Goal: Information Seeking & Learning: Learn about a topic

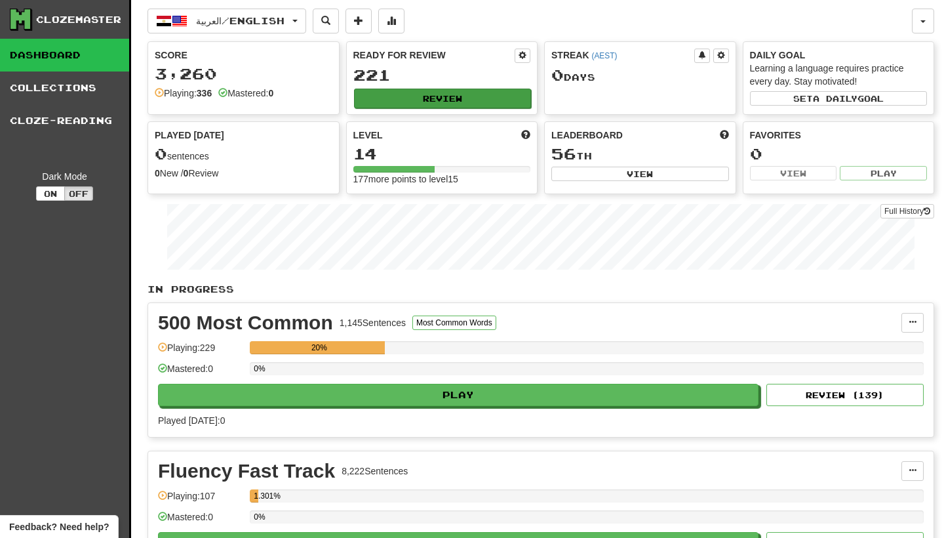
click at [411, 102] on button "Review" at bounding box center [443, 99] width 178 height 20
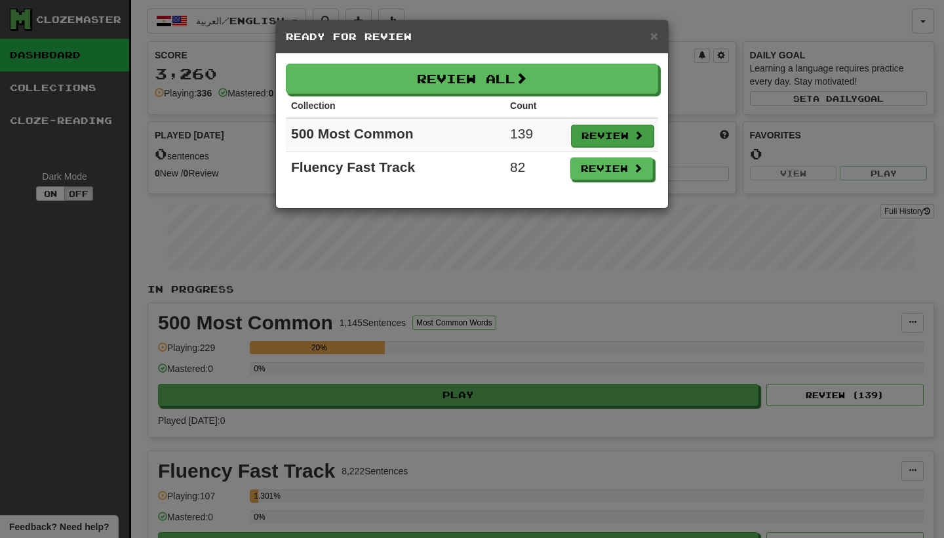
click at [618, 142] on button "Review" at bounding box center [612, 136] width 83 height 22
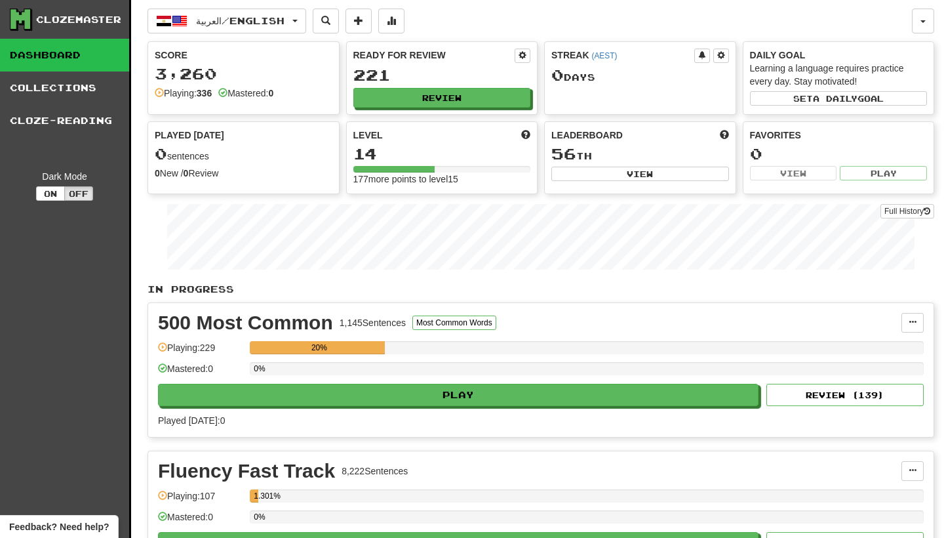
select select "***"
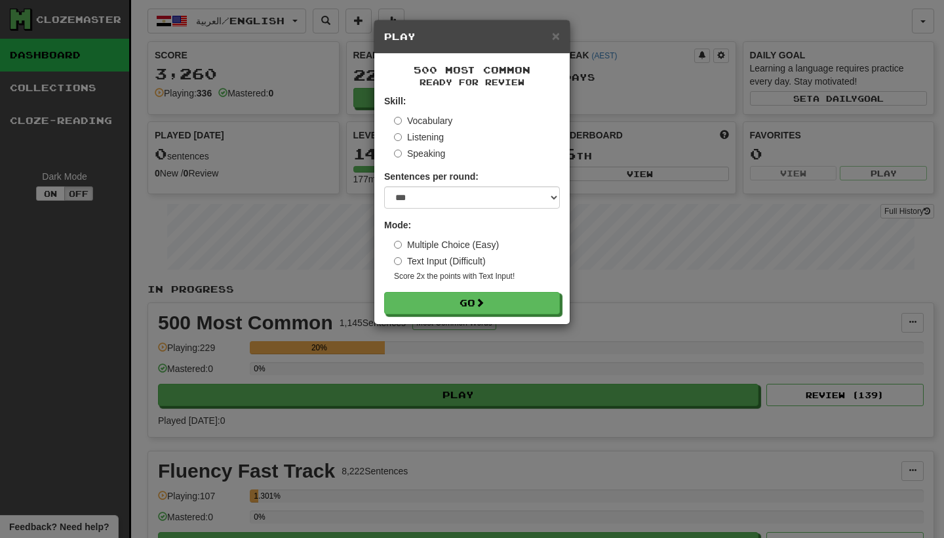
click at [419, 117] on label "Vocabulary" at bounding box center [423, 120] width 58 height 13
click at [447, 296] on button "Go" at bounding box center [473, 303] width 176 height 22
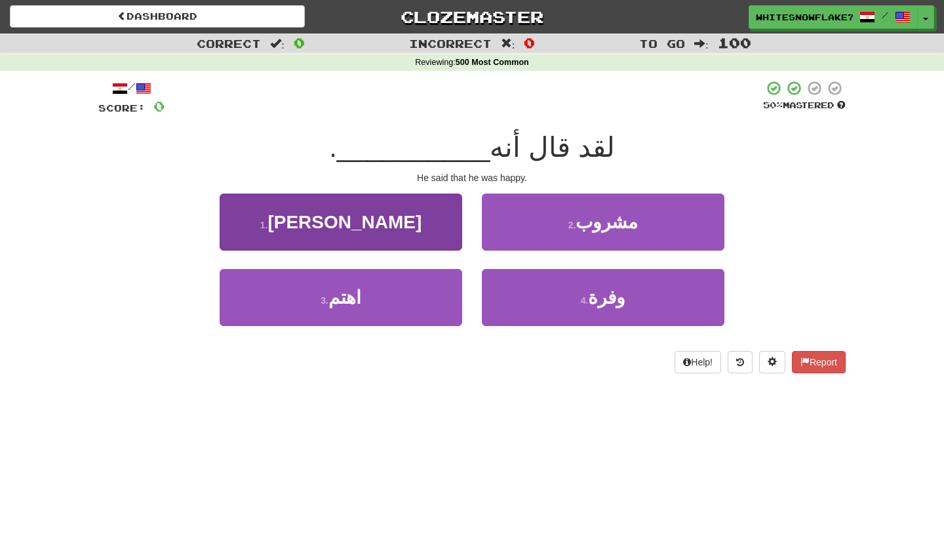
click at [441, 219] on button "1 . [PERSON_NAME]" at bounding box center [341, 221] width 243 height 57
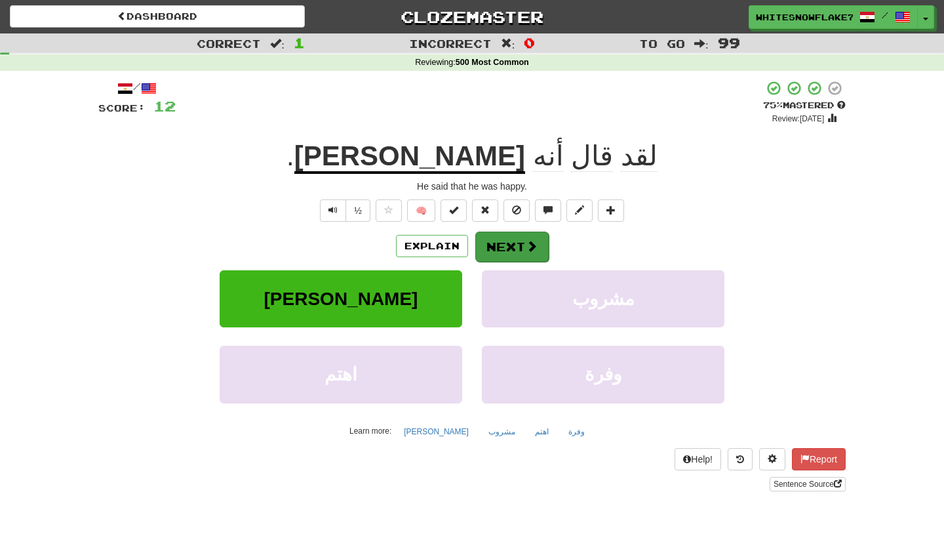
click at [517, 248] on button "Next" at bounding box center [511, 246] width 73 height 30
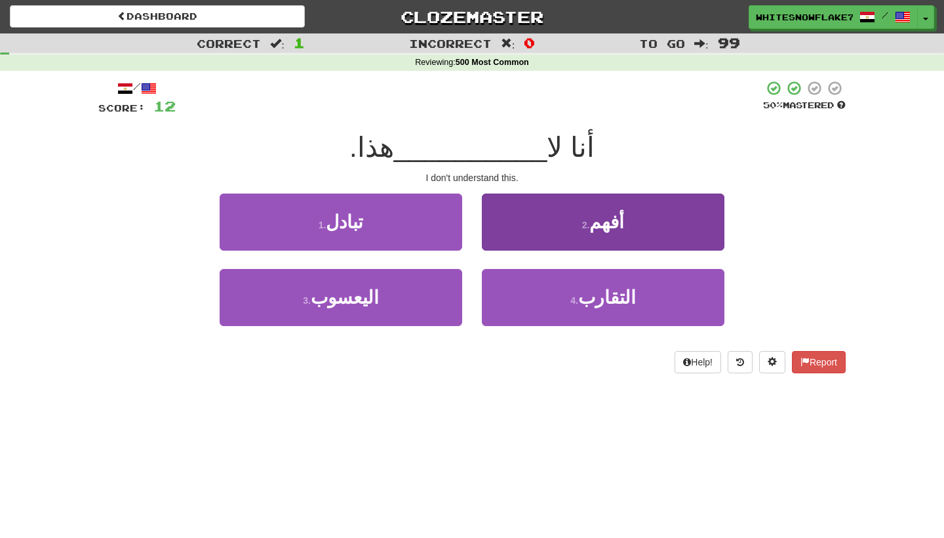
click at [576, 231] on button "2 . أفهم" at bounding box center [603, 221] width 243 height 57
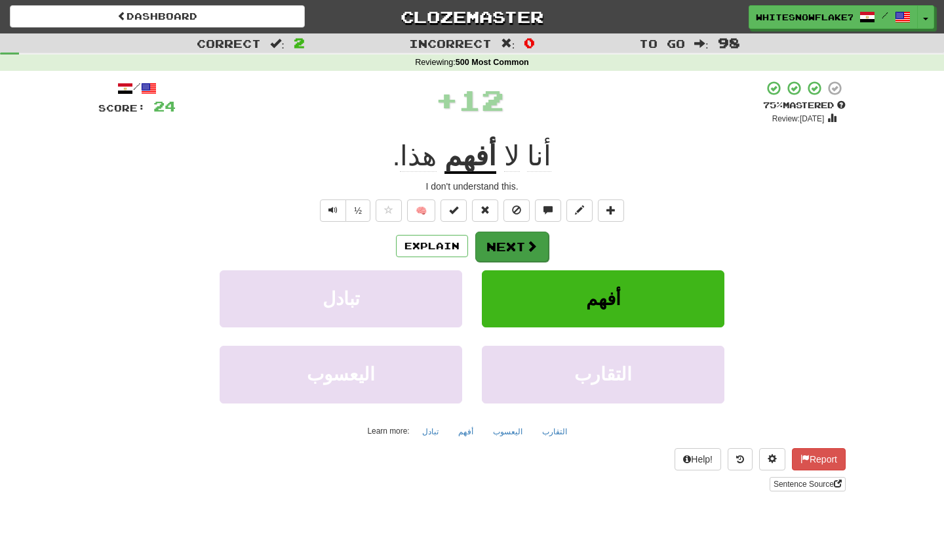
click at [515, 246] on button "Next" at bounding box center [511, 246] width 73 height 30
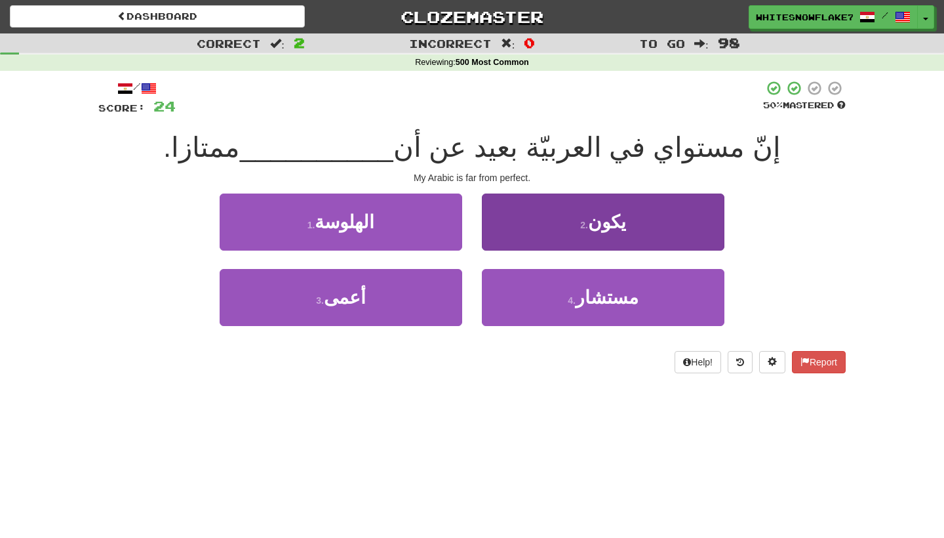
click at [553, 195] on button "2 . يكون" at bounding box center [603, 221] width 243 height 57
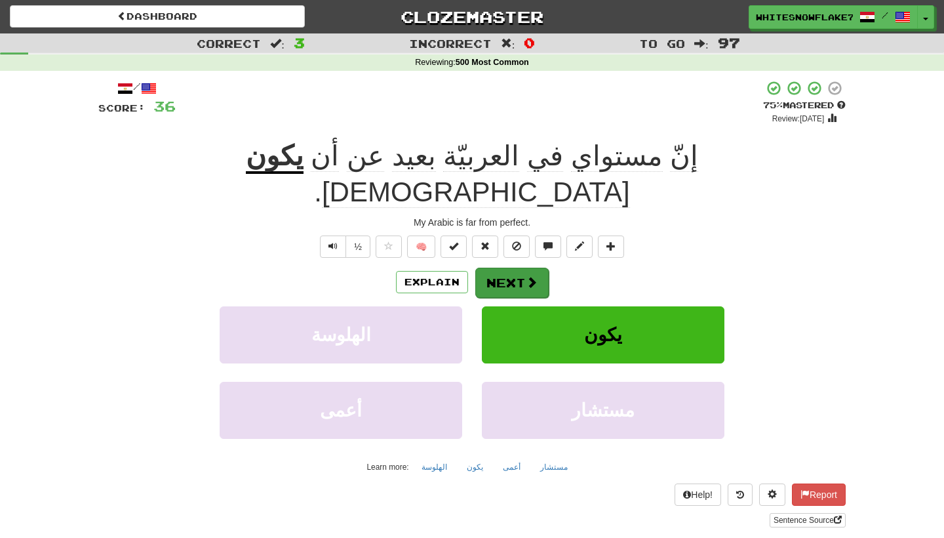
click at [494, 267] on button "Next" at bounding box center [511, 282] width 73 height 30
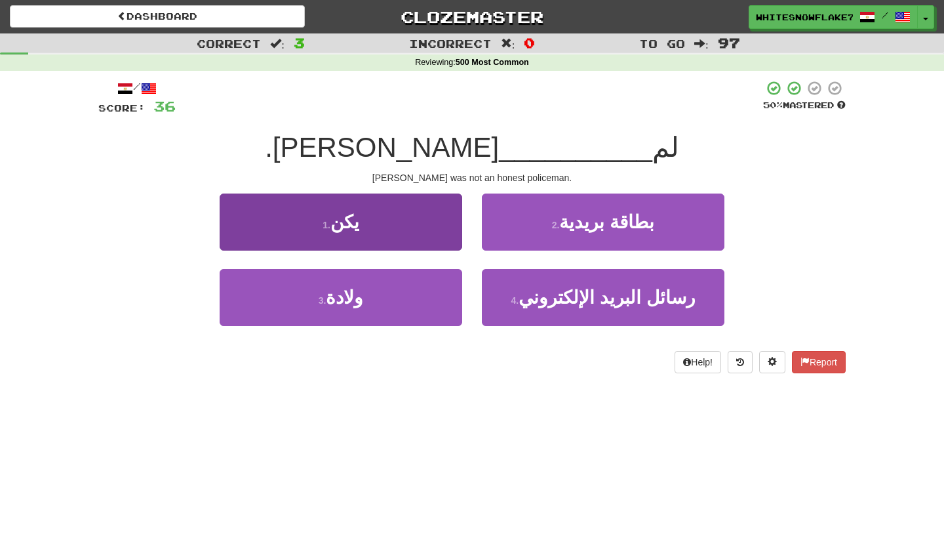
click at [401, 234] on button "1 . يكن" at bounding box center [341, 221] width 243 height 57
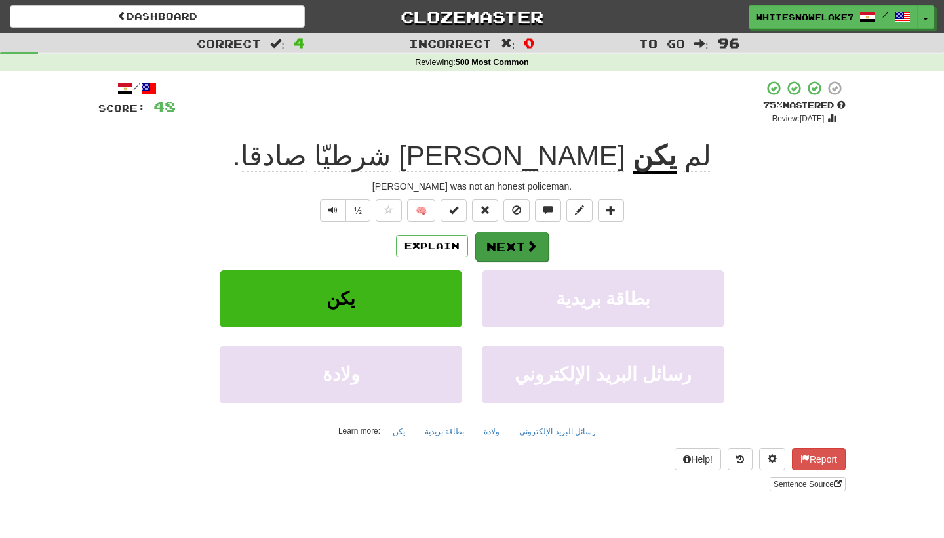
click at [522, 245] on button "Next" at bounding box center [511, 246] width 73 height 30
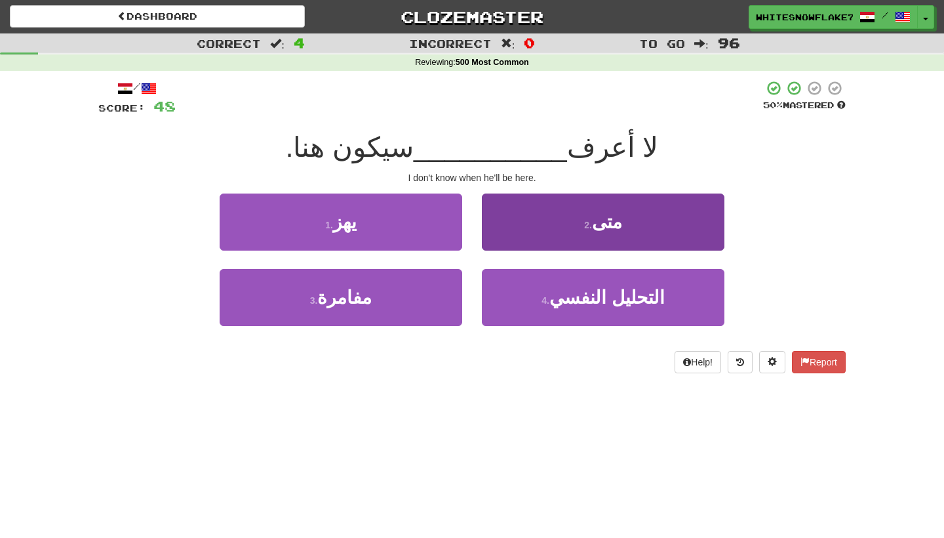
click at [567, 236] on button "2 . متى" at bounding box center [603, 221] width 243 height 57
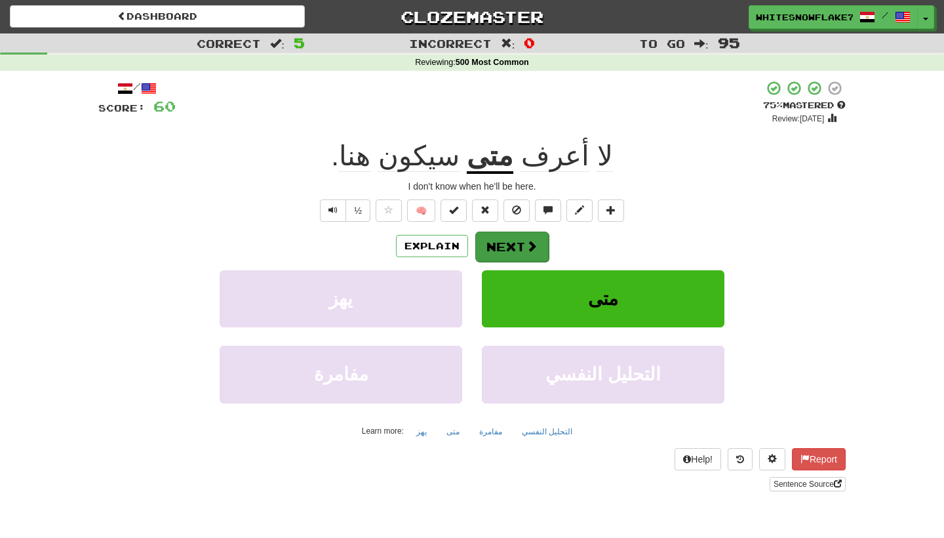
click at [494, 242] on button "Next" at bounding box center [511, 246] width 73 height 30
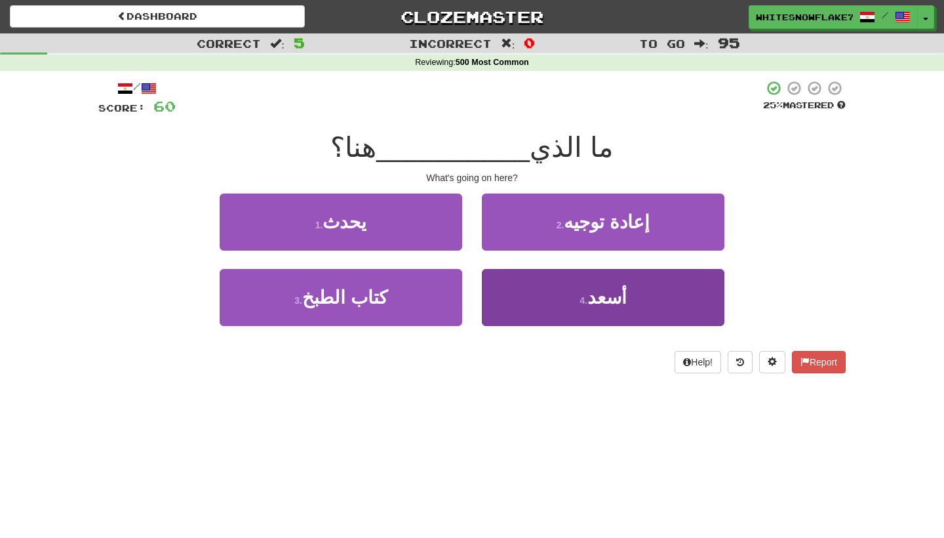
click at [534, 278] on button "4 . أسعد" at bounding box center [603, 297] width 243 height 57
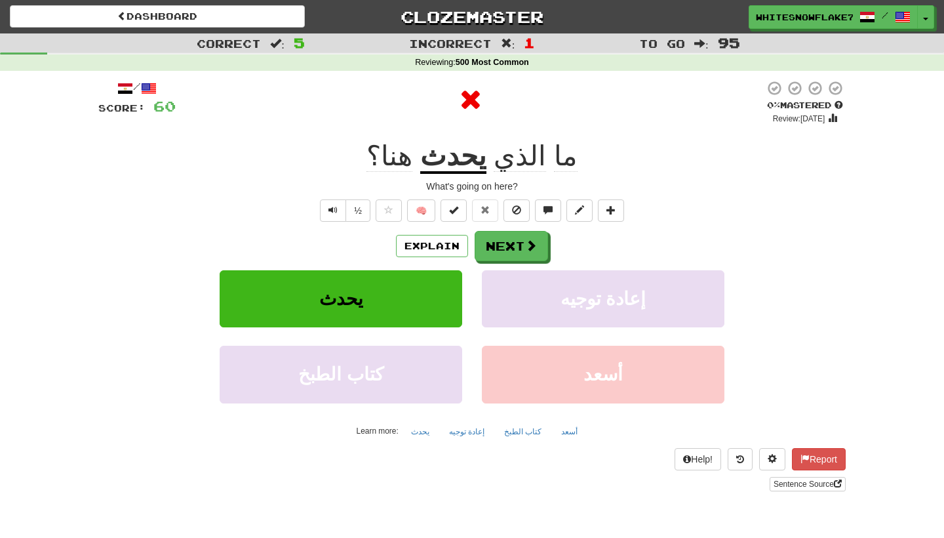
click at [465, 155] on u "يحدث" at bounding box center [453, 156] width 66 height 33
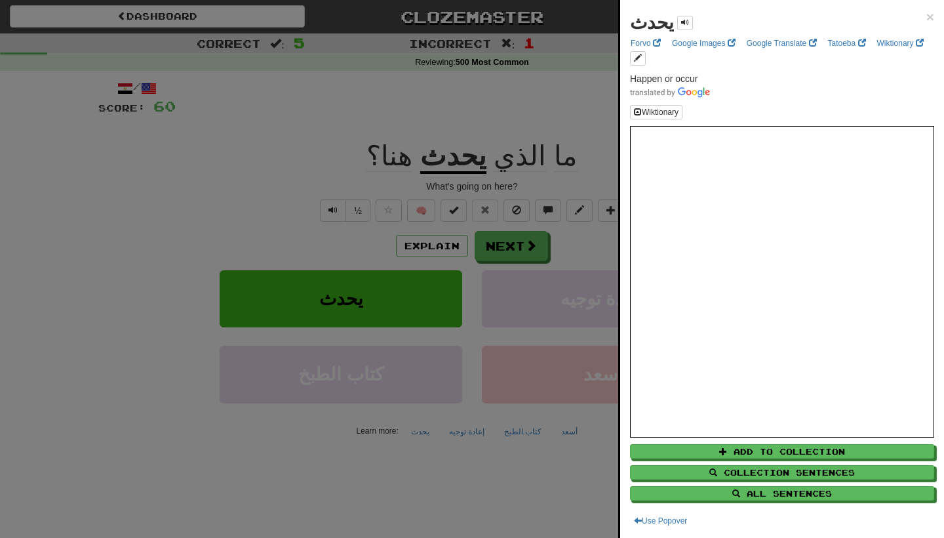
click at [561, 119] on div at bounding box center [472, 269] width 944 height 538
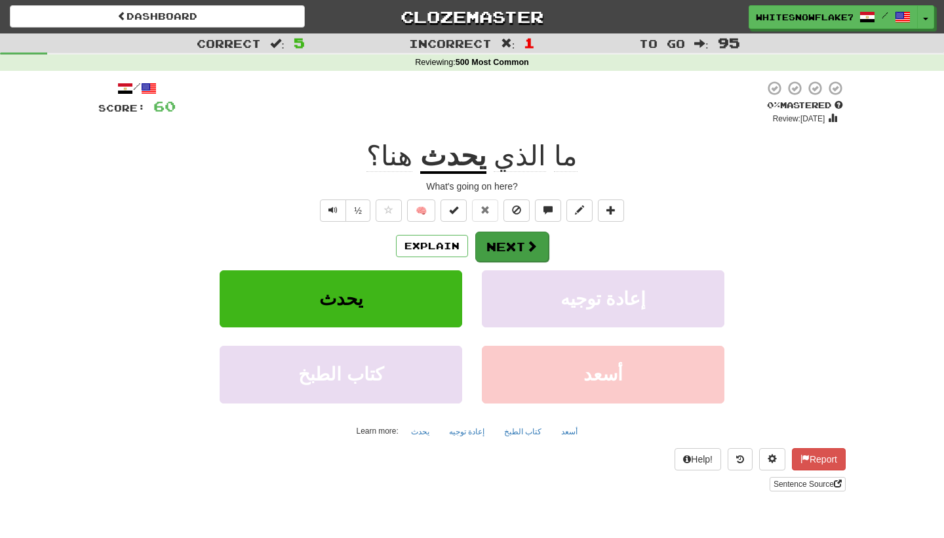
click at [519, 244] on button "Next" at bounding box center [511, 246] width 73 height 30
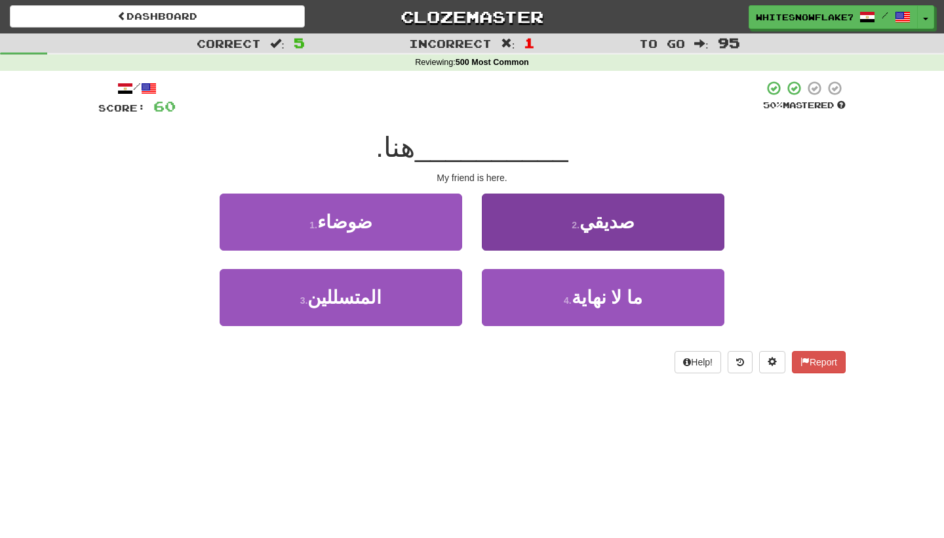
click at [569, 235] on button "2 . صديقي" at bounding box center [603, 221] width 243 height 57
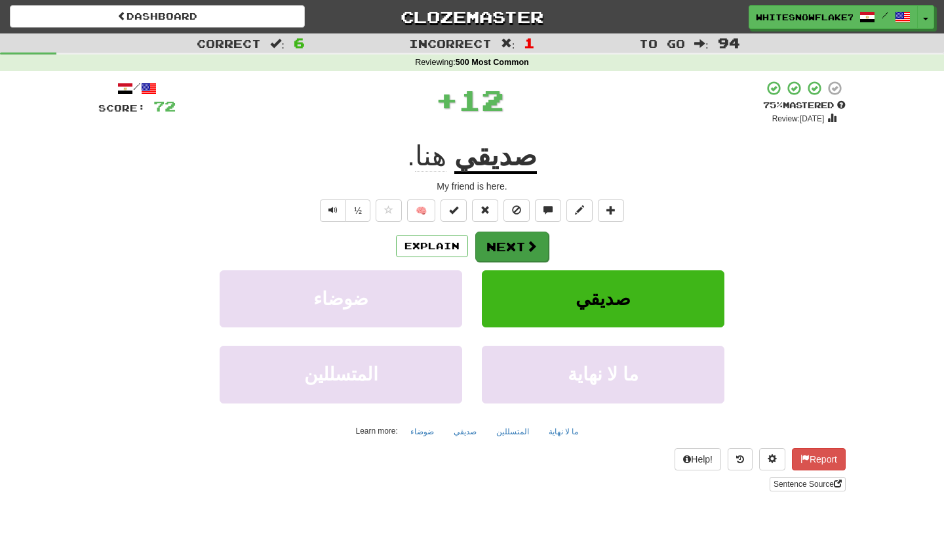
click at [509, 235] on button "Next" at bounding box center [511, 246] width 73 height 30
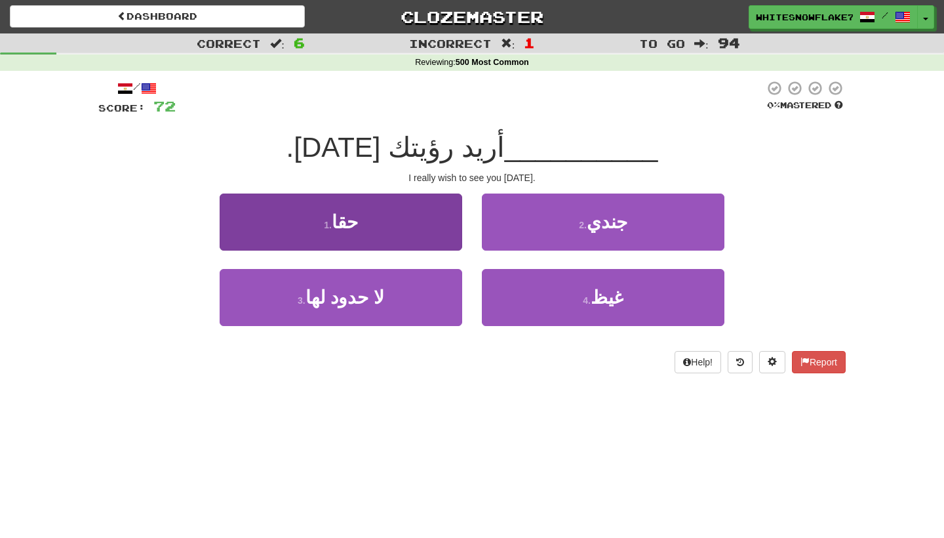
click at [366, 231] on button "1 . حقا" at bounding box center [341, 221] width 243 height 57
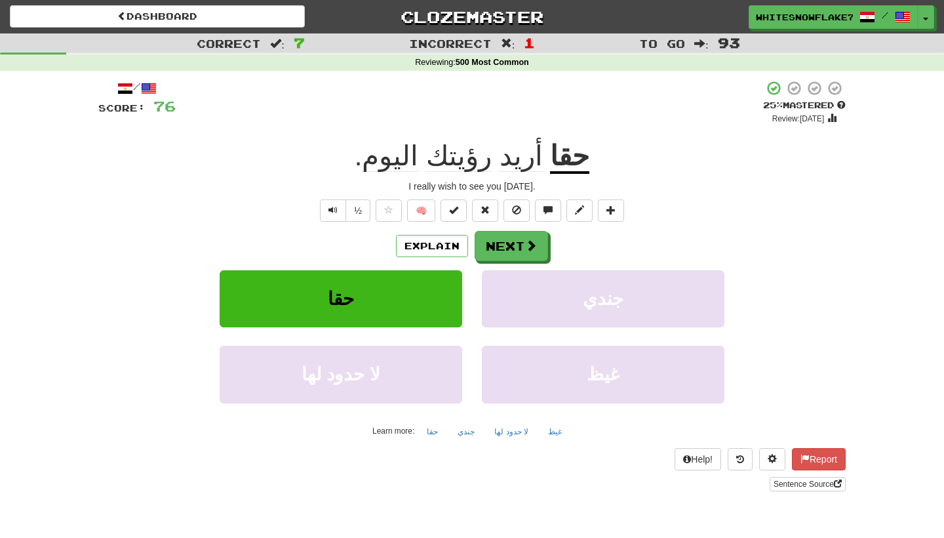
click at [505, 260] on div "Explain Next حقا جندي لا حدود لها غيظ Learn more: حقا جندي لا حدود لها غيظ" at bounding box center [471, 336] width 747 height 210
click at [511, 253] on button "Next" at bounding box center [511, 246] width 73 height 30
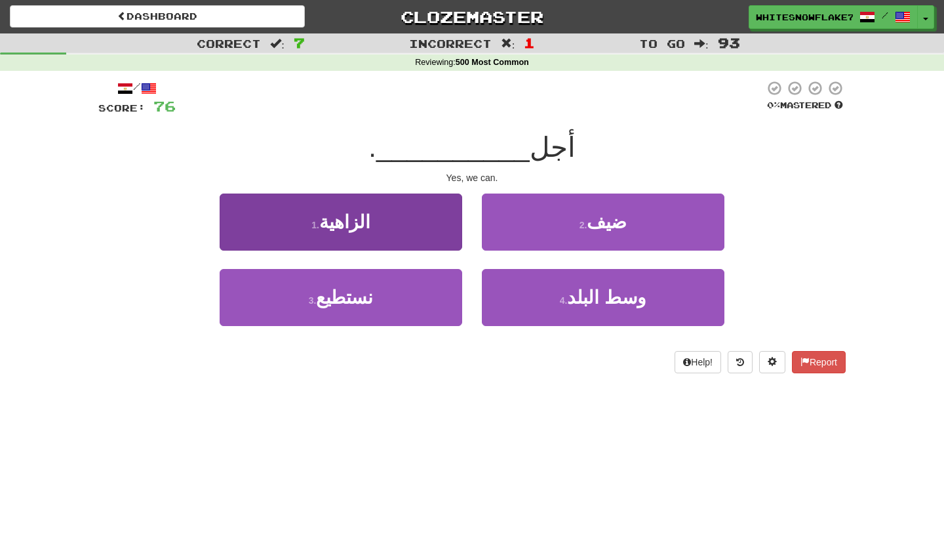
click at [417, 224] on button "1 . الزاهية" at bounding box center [341, 221] width 243 height 57
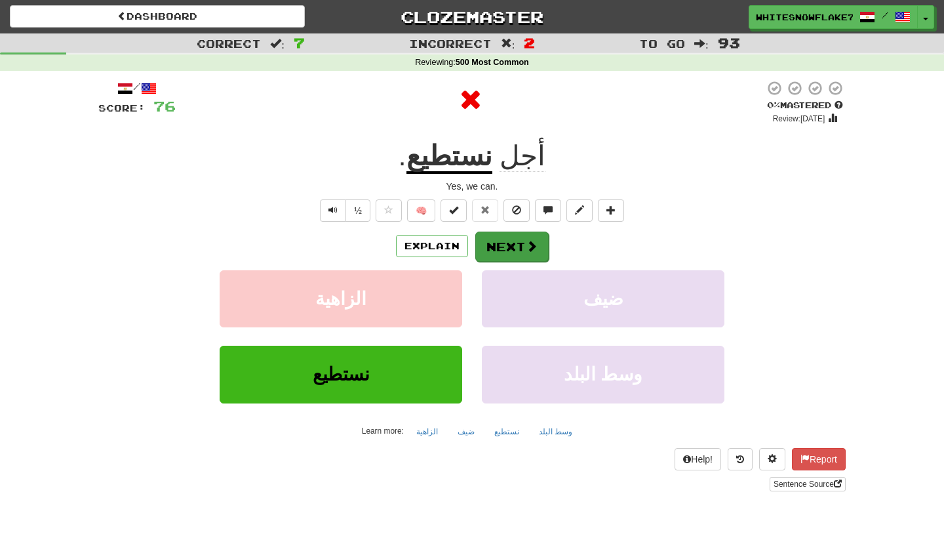
click at [498, 244] on button "Next" at bounding box center [511, 246] width 73 height 30
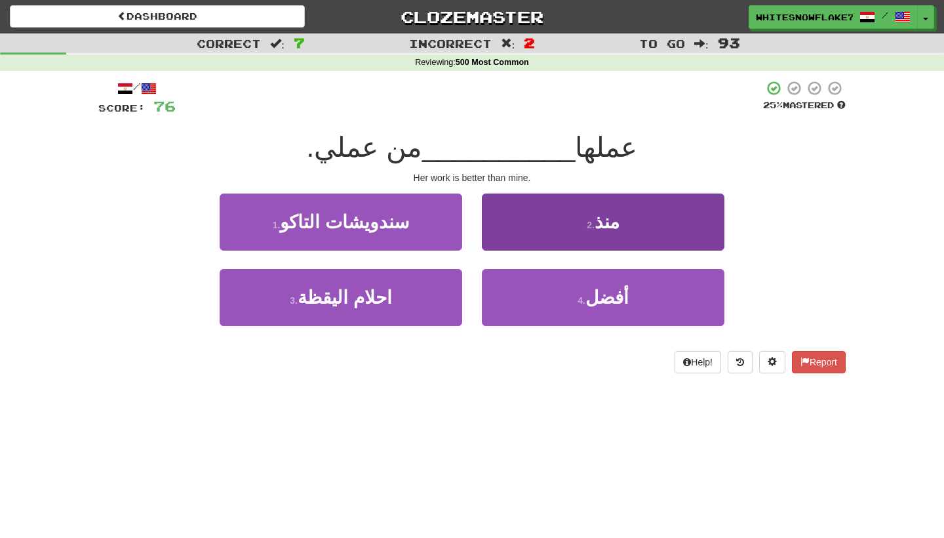
click at [600, 226] on span "منذ" at bounding box center [607, 222] width 25 height 20
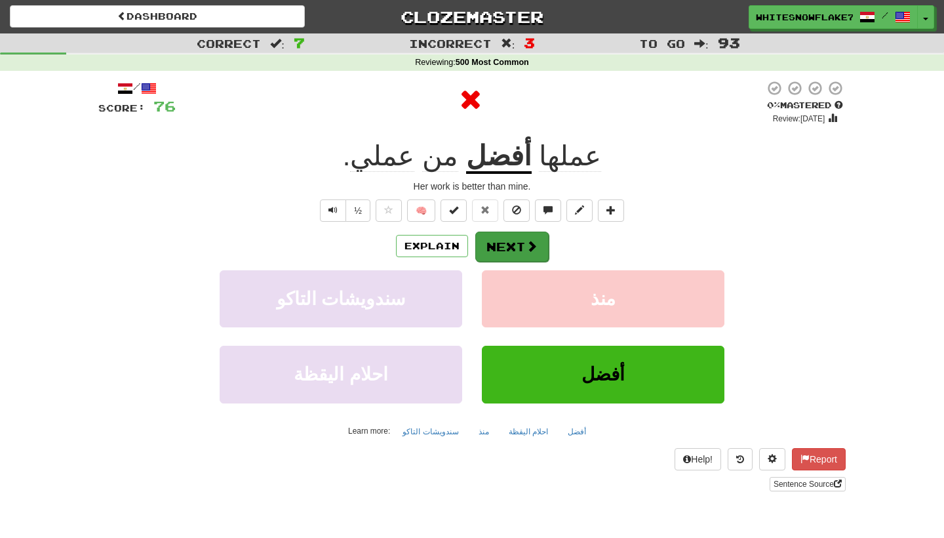
click at [495, 245] on button "Next" at bounding box center [511, 246] width 73 height 30
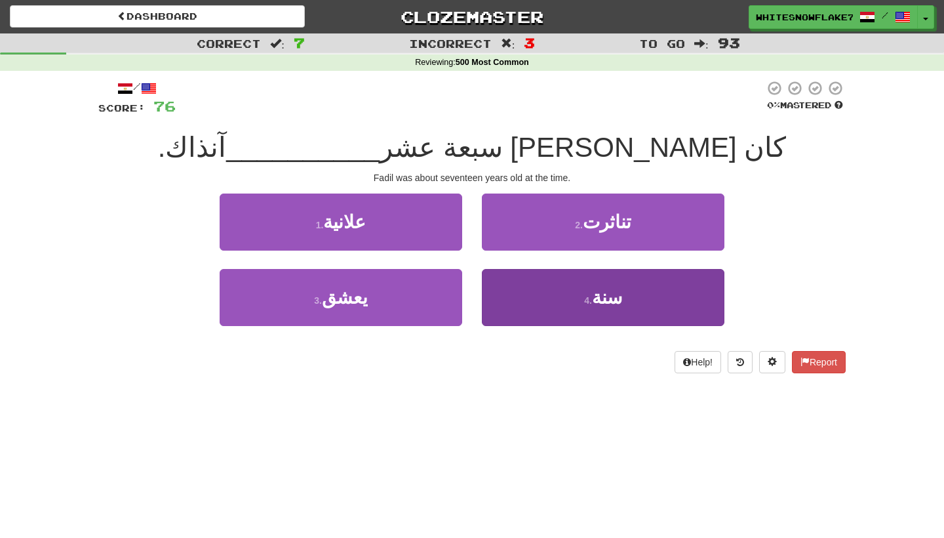
click at [561, 283] on button "4 . سنة" at bounding box center [603, 297] width 243 height 57
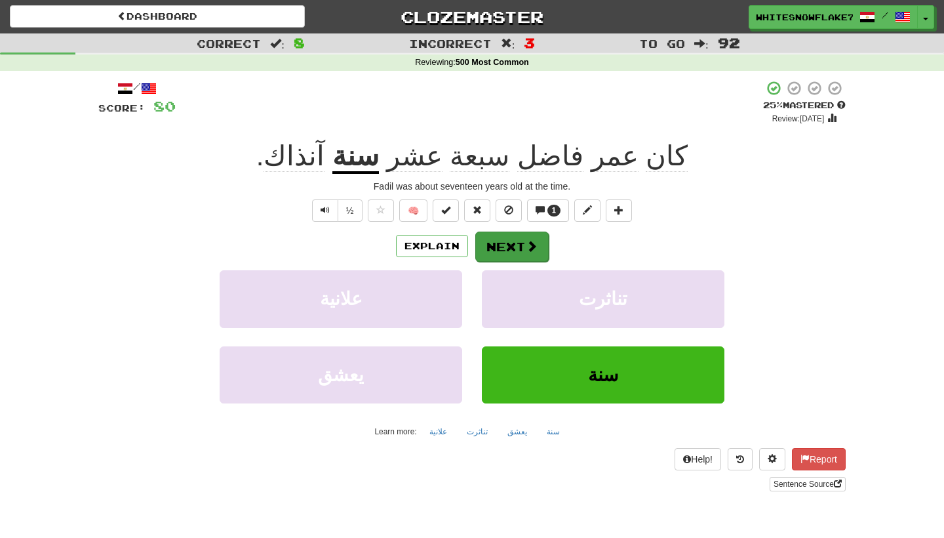
click at [500, 256] on button "Next" at bounding box center [511, 246] width 73 height 30
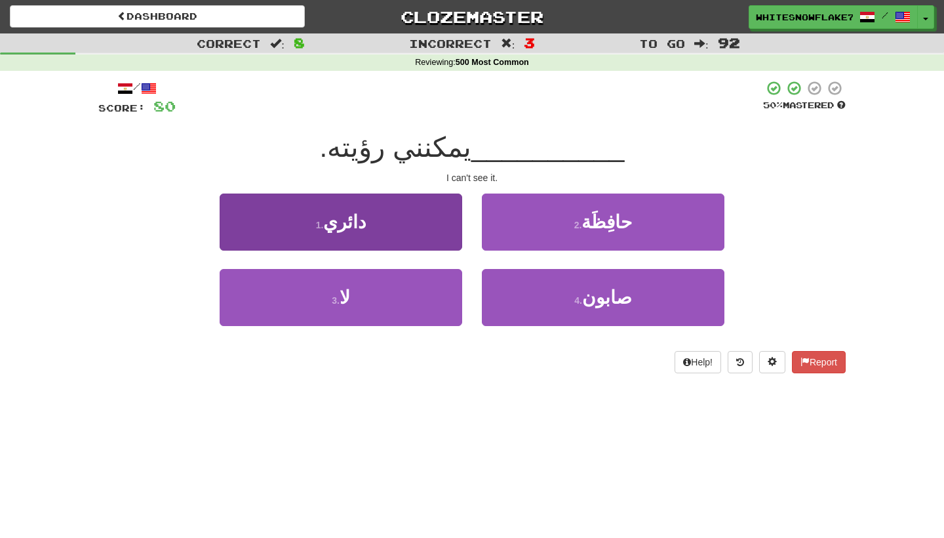
click at [426, 224] on button "1 . دائري" at bounding box center [341, 221] width 243 height 57
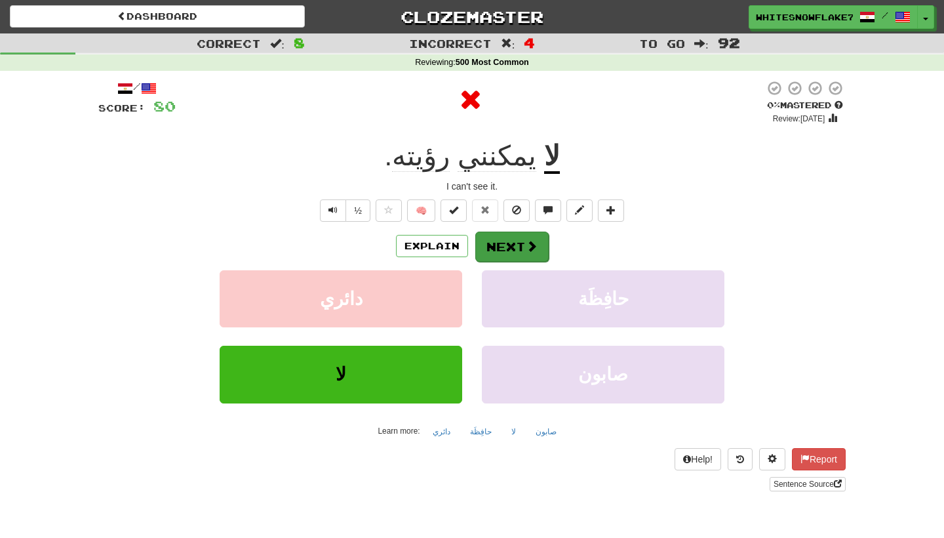
click at [519, 246] on button "Next" at bounding box center [511, 246] width 73 height 30
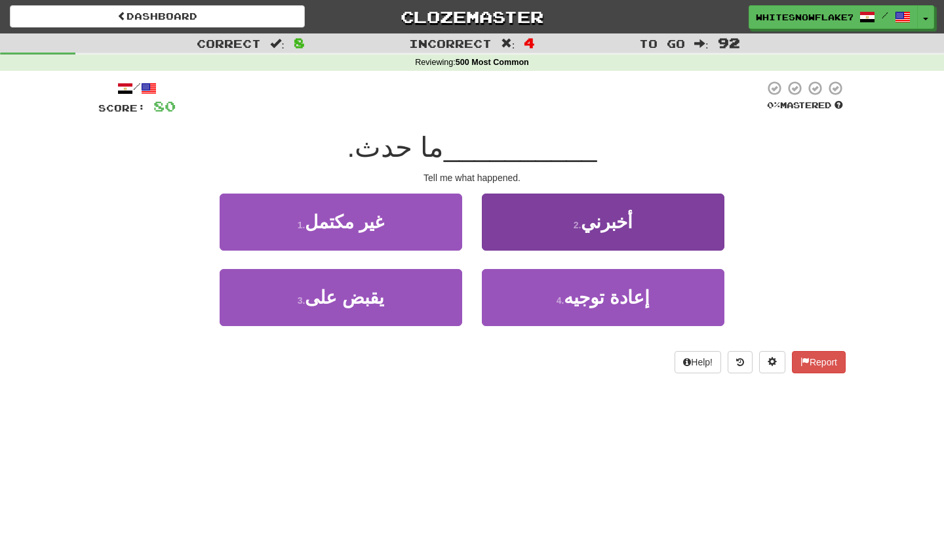
click at [625, 231] on button "2 . أخبرني" at bounding box center [603, 221] width 243 height 57
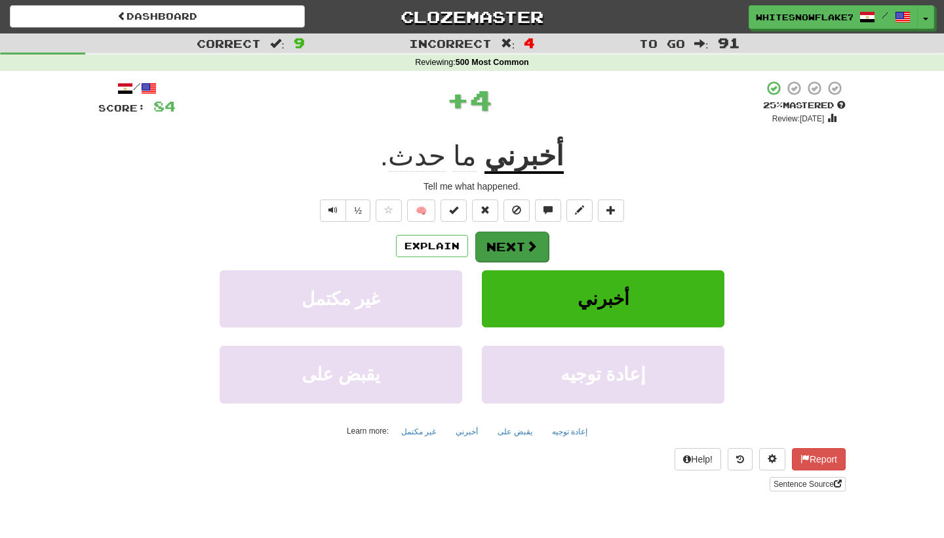
click at [511, 239] on button "Next" at bounding box center [511, 246] width 73 height 30
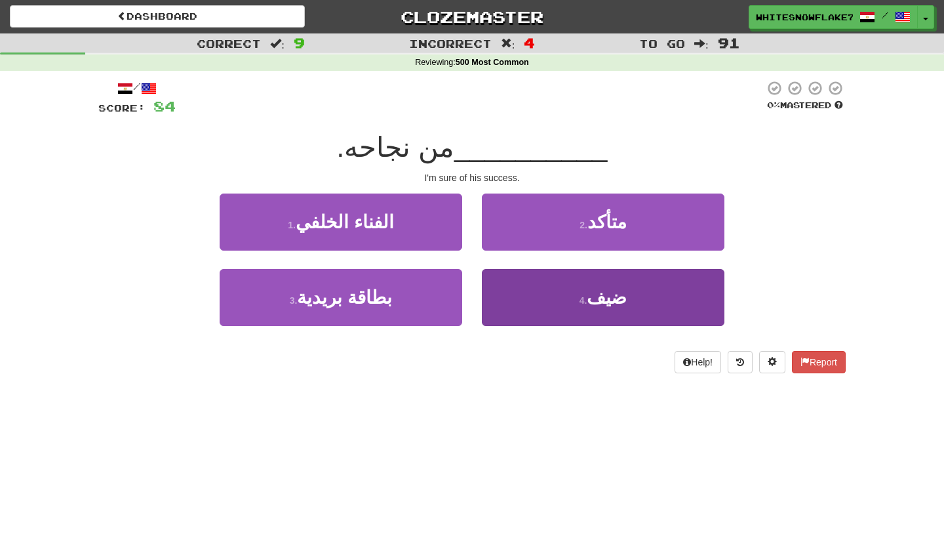
click at [533, 304] on button "4 . ضيف" at bounding box center [603, 297] width 243 height 57
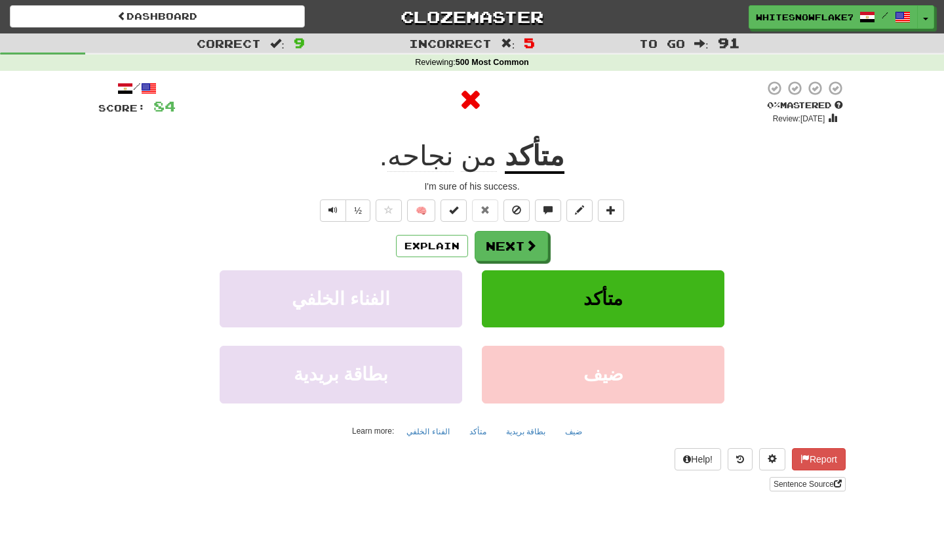
click at [526, 163] on u "متأكد" at bounding box center [535, 156] width 60 height 33
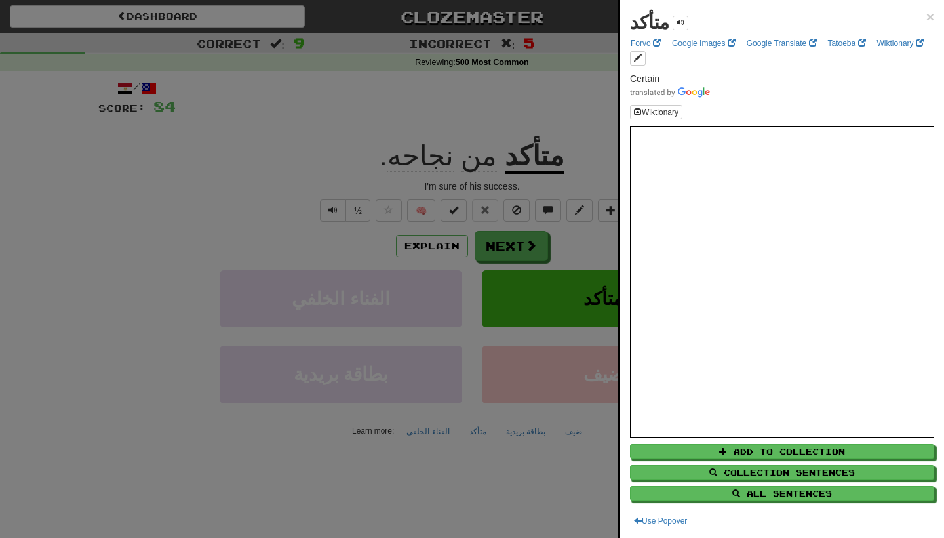
click at [252, 180] on div at bounding box center [472, 269] width 944 height 538
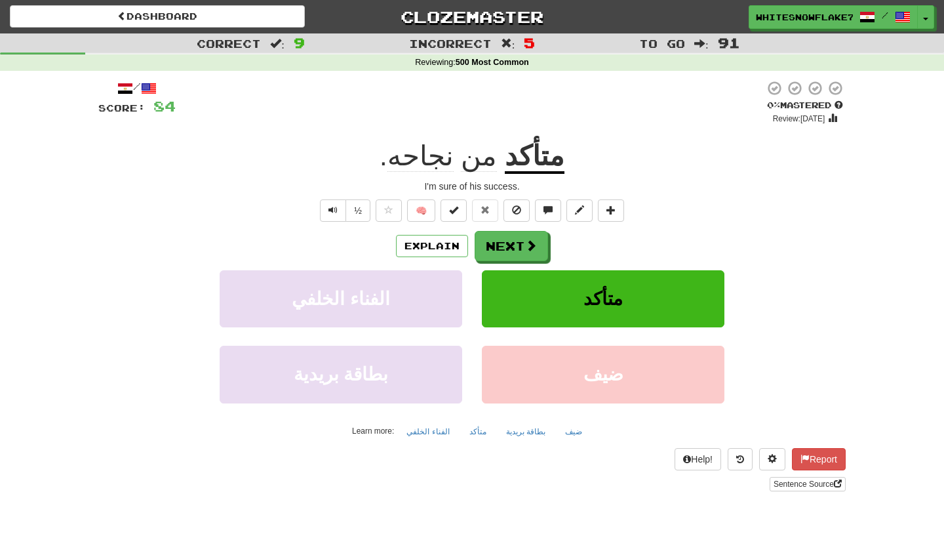
click at [502, 238] on button "Next" at bounding box center [511, 246] width 73 height 30
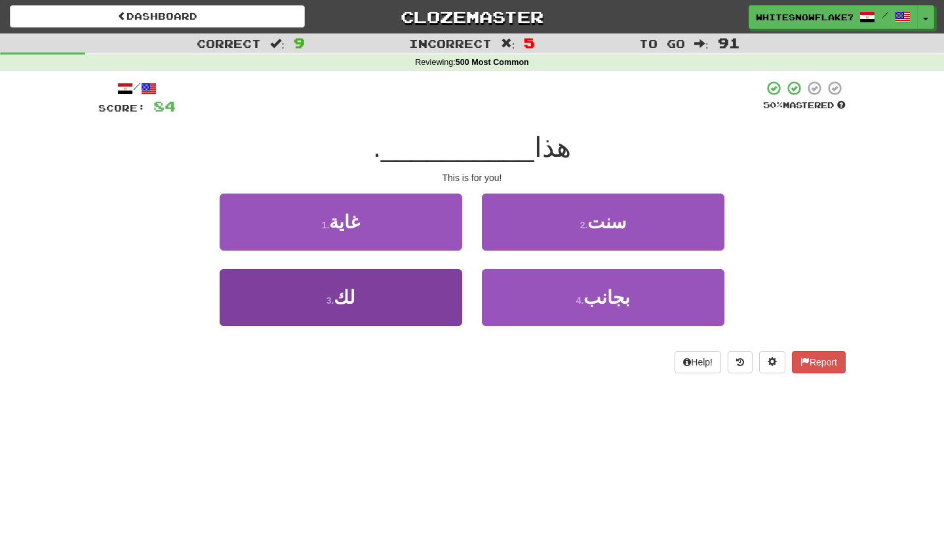
click at [427, 306] on button "3 . لك" at bounding box center [341, 297] width 243 height 57
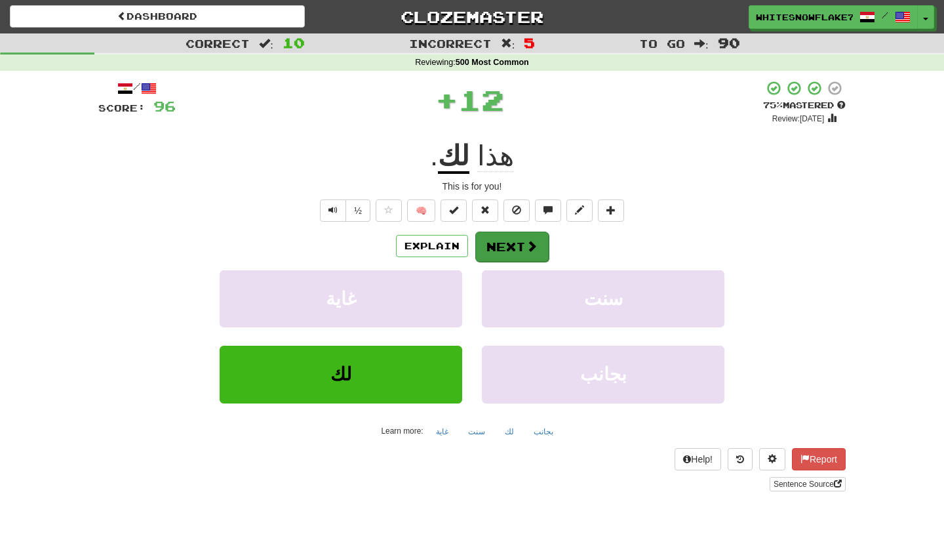
click at [530, 251] on span at bounding box center [532, 246] width 12 height 12
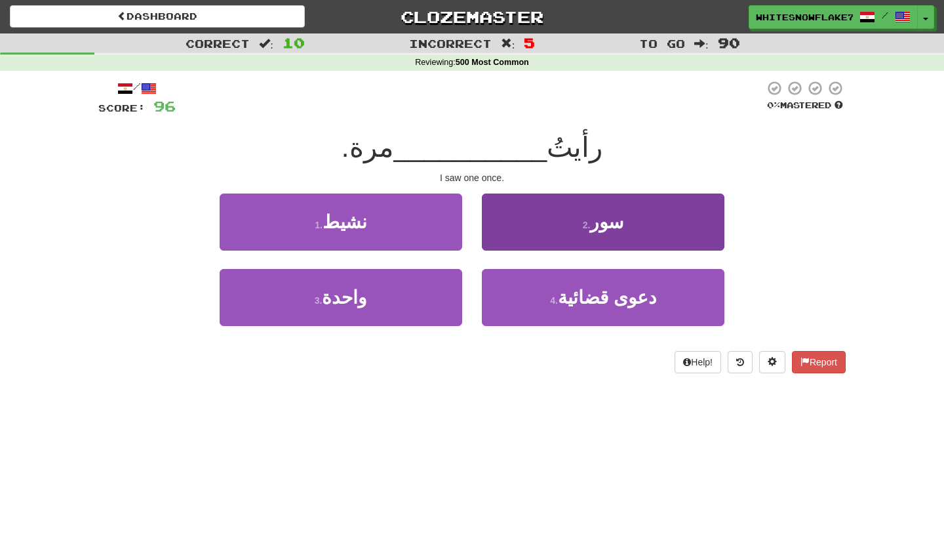
click at [601, 222] on span "سور" at bounding box center [606, 222] width 33 height 20
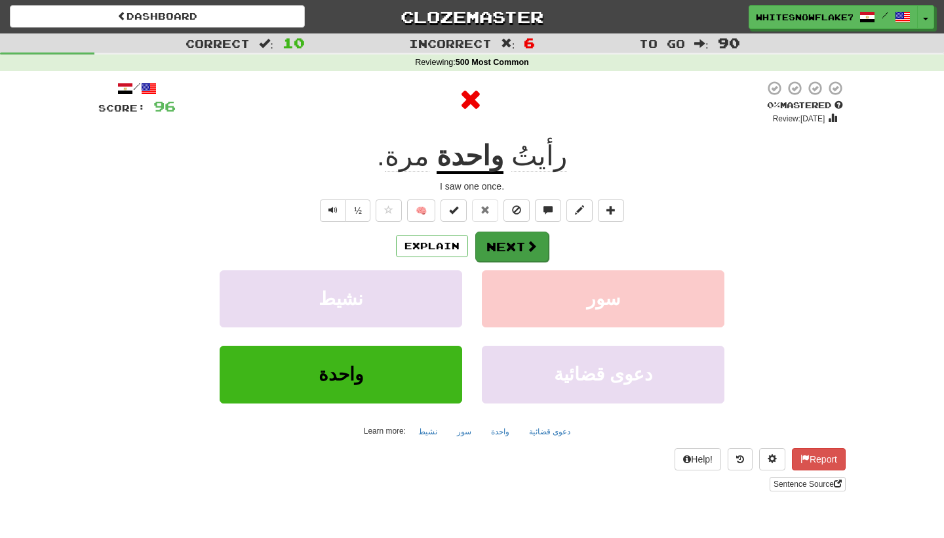
click at [523, 247] on button "Next" at bounding box center [511, 246] width 73 height 30
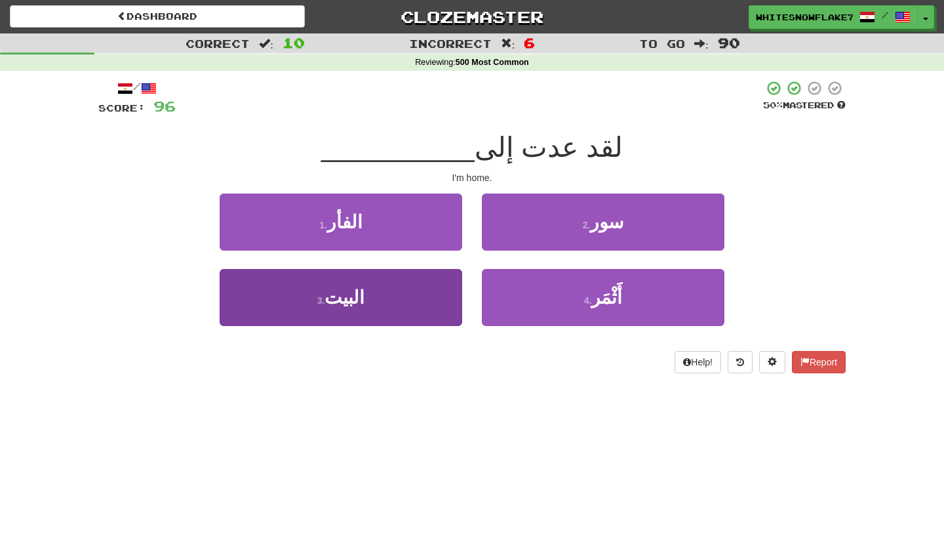
click at [401, 296] on button "3 . البيت" at bounding box center [341, 297] width 243 height 57
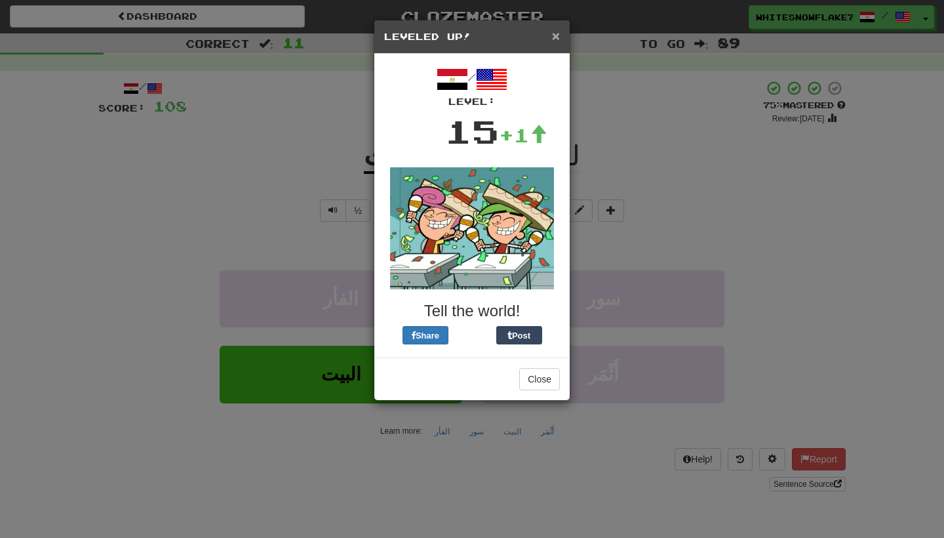
click at [559, 36] on span "×" at bounding box center [556, 35] width 8 height 15
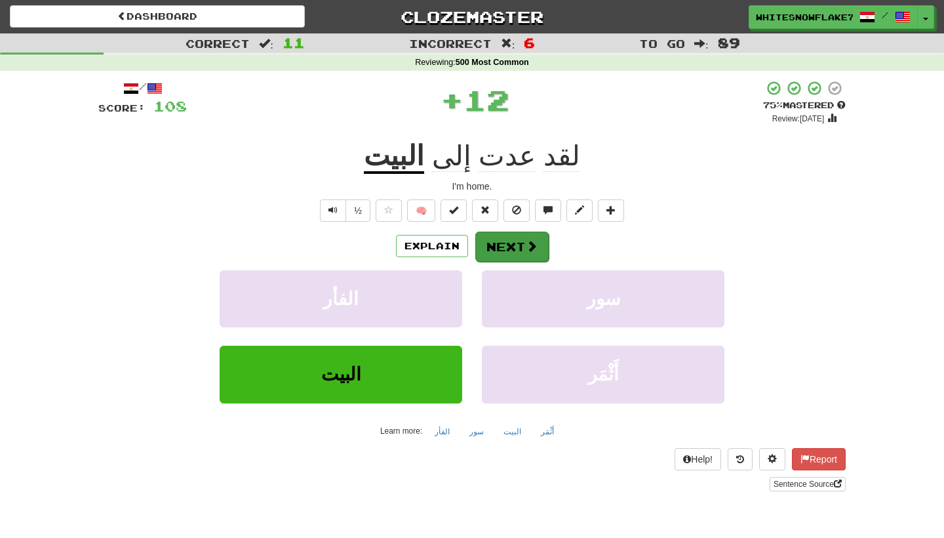
click at [508, 243] on button "Next" at bounding box center [511, 246] width 73 height 30
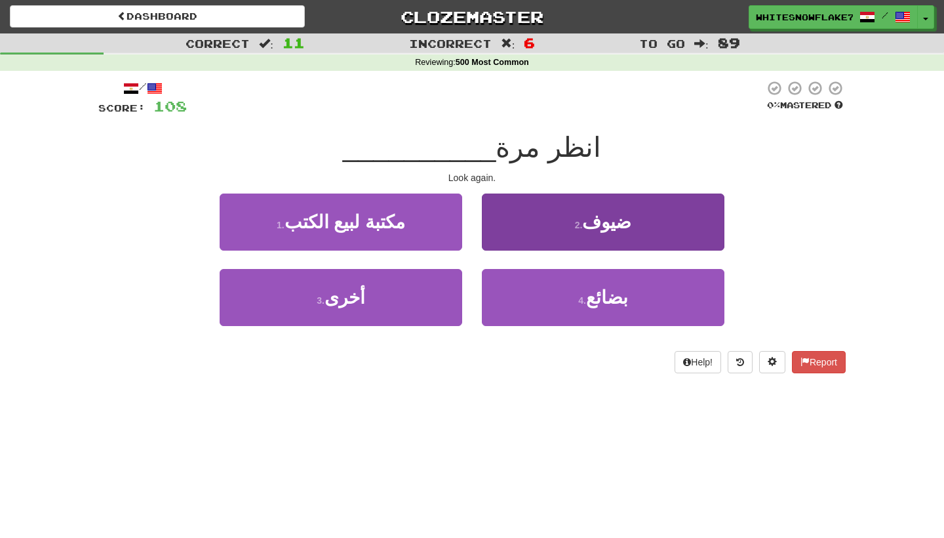
click at [621, 227] on span "ضيوف" at bounding box center [606, 222] width 49 height 20
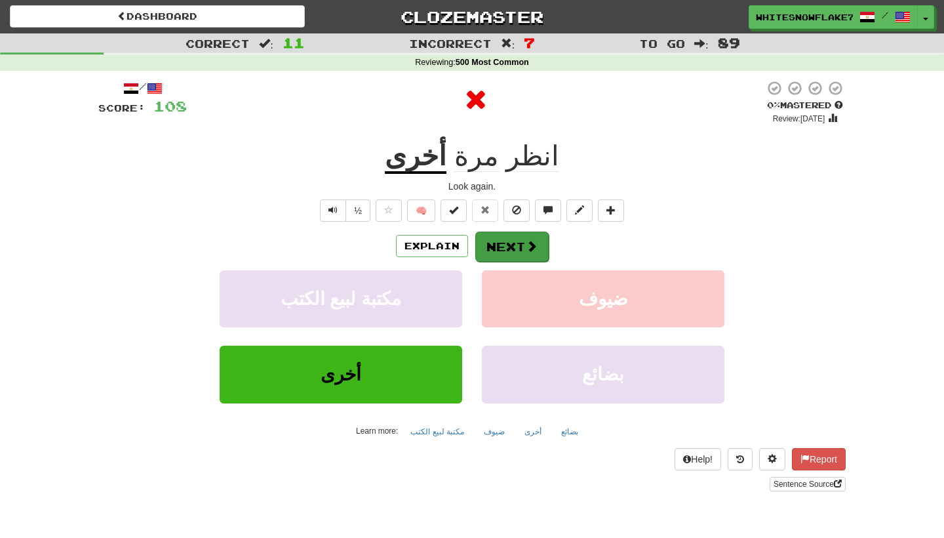
click at [523, 251] on button "Next" at bounding box center [511, 246] width 73 height 30
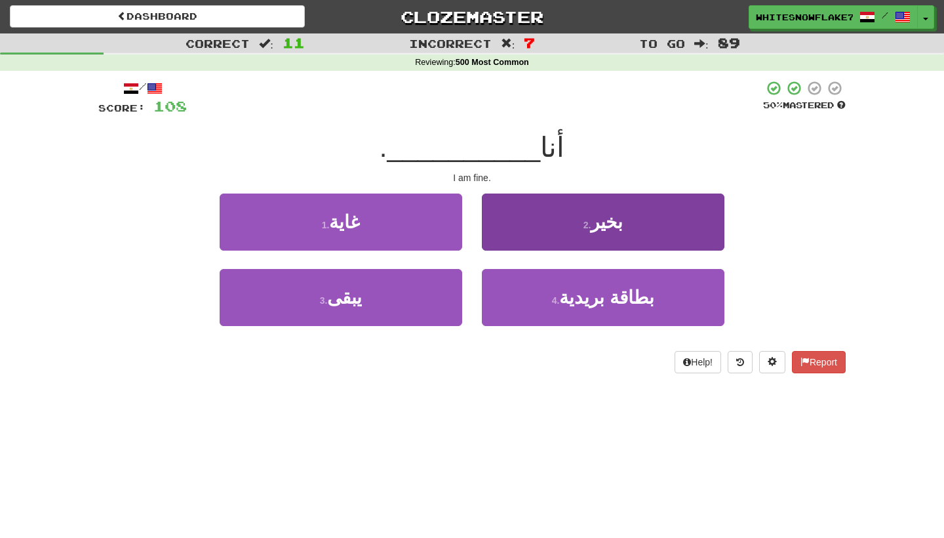
click at [578, 213] on button "2 . بخير" at bounding box center [603, 221] width 243 height 57
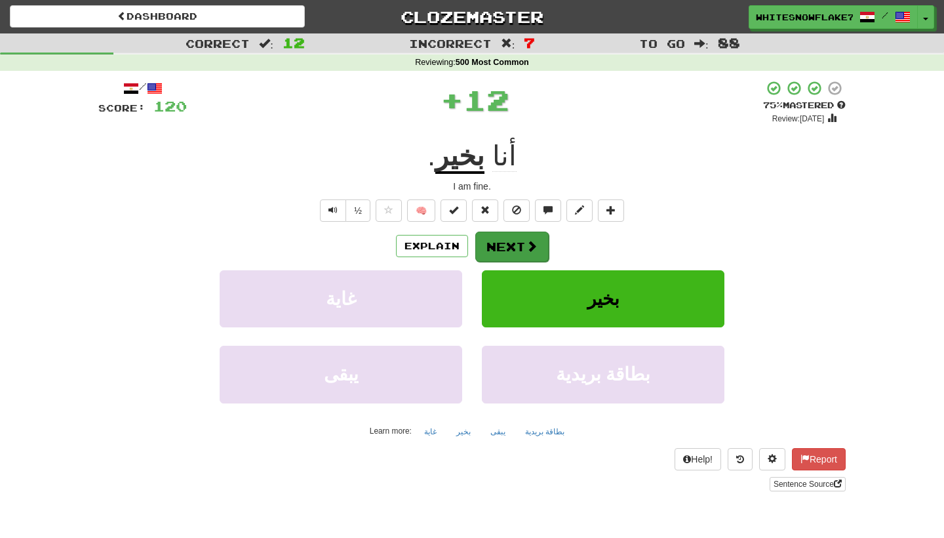
click at [510, 253] on button "Next" at bounding box center [511, 246] width 73 height 30
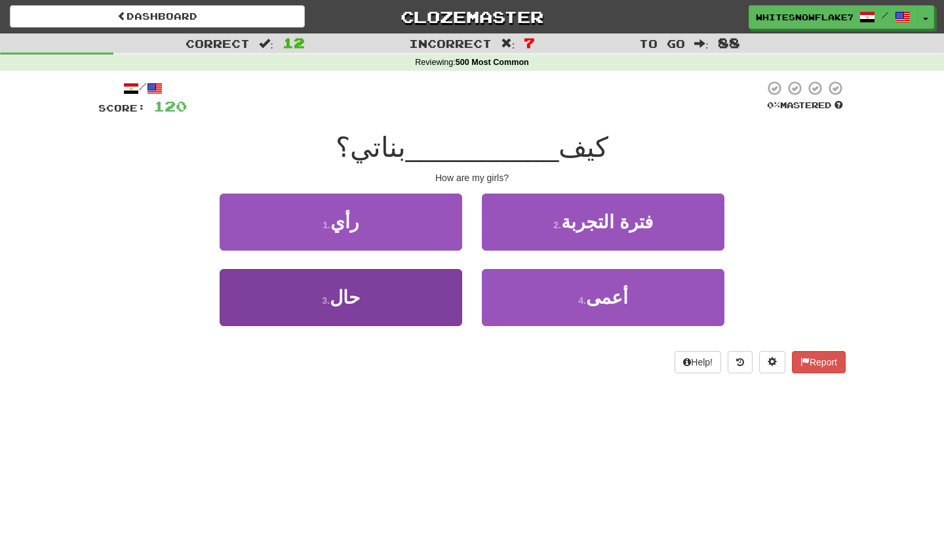
click at [397, 300] on button "3 . حال" at bounding box center [341, 297] width 243 height 57
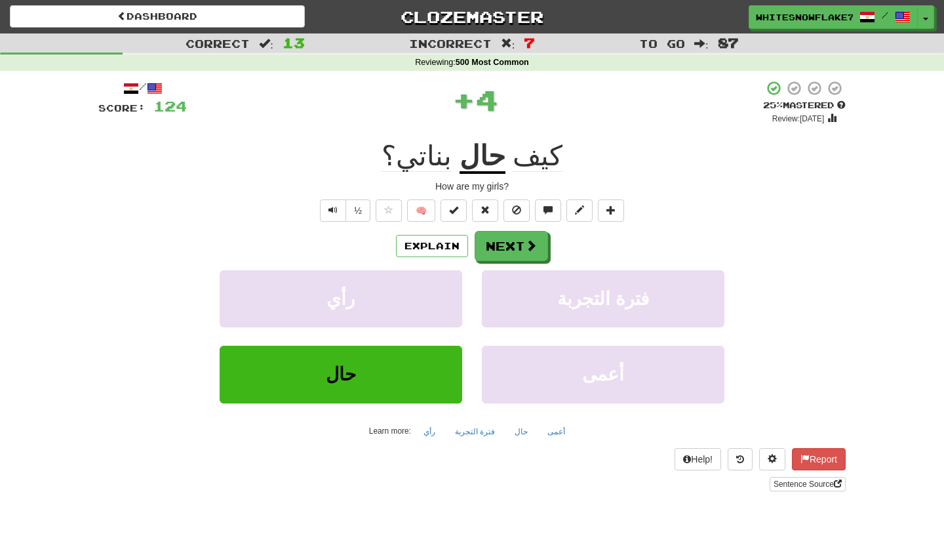
click at [479, 158] on u "حال" at bounding box center [483, 156] width 46 height 33
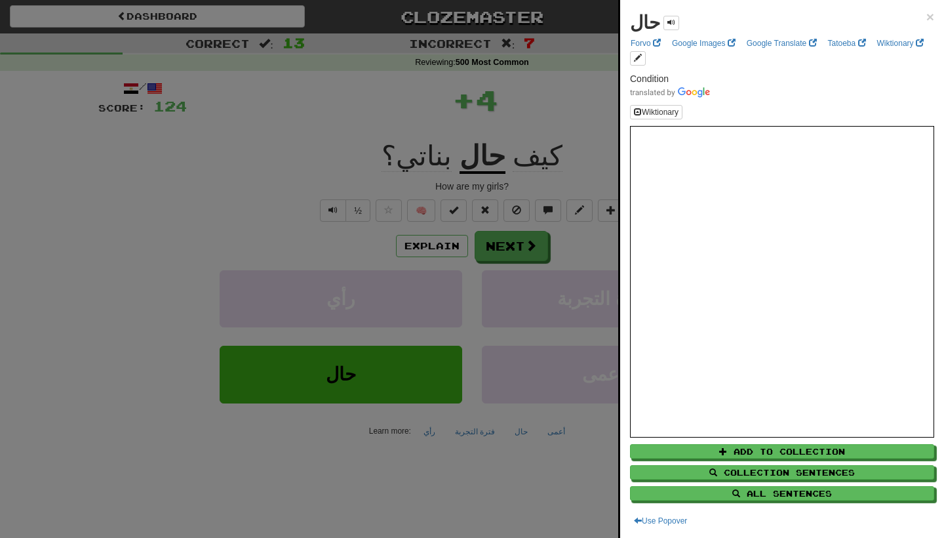
click at [351, 152] on div at bounding box center [472, 269] width 944 height 538
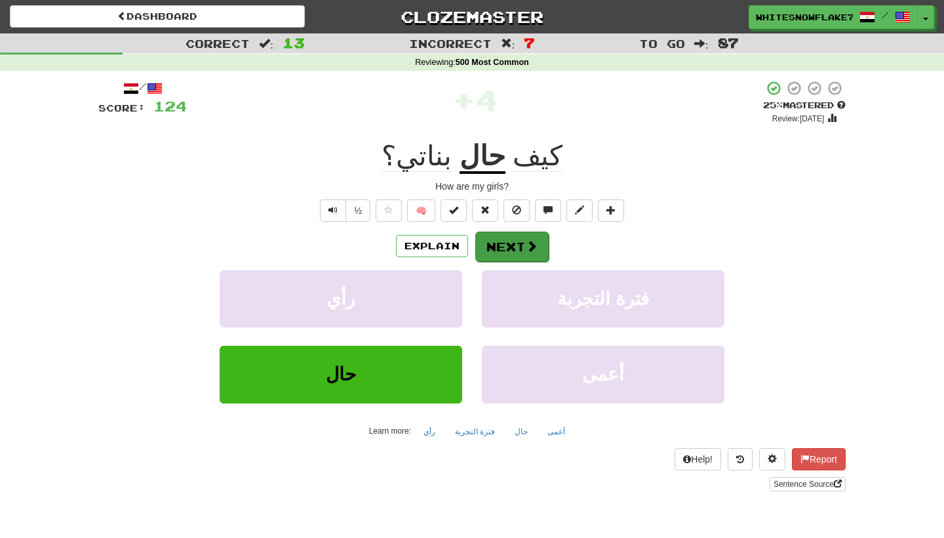
click at [515, 247] on button "Next" at bounding box center [511, 246] width 73 height 30
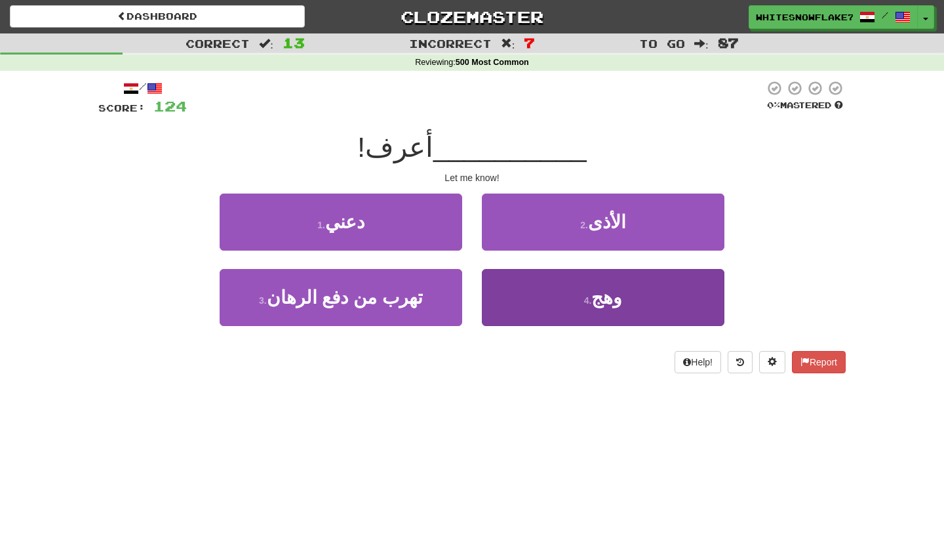
click at [576, 302] on button "4 . وهج" at bounding box center [603, 297] width 243 height 57
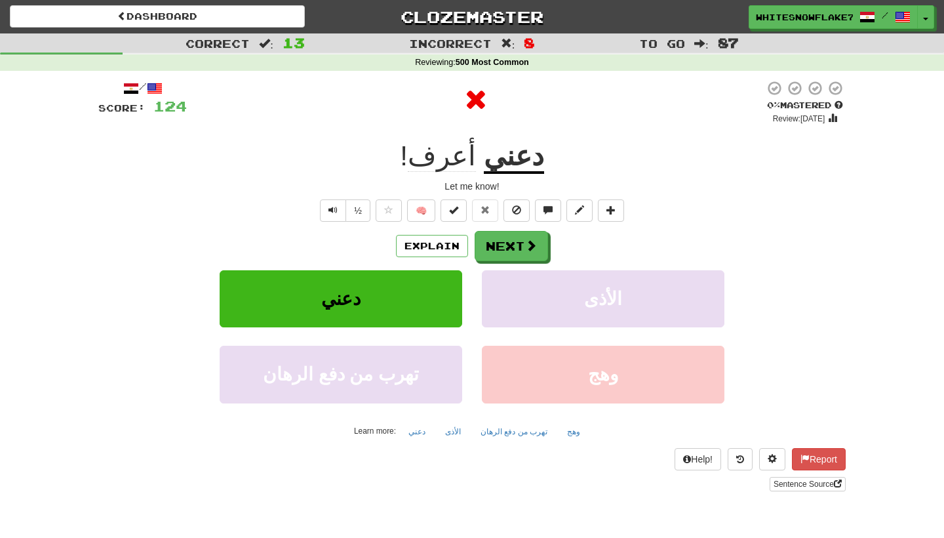
click at [501, 227] on div "/ Score: 124 0 % Mastered Review: 2025-09-17 دعني أعرف ! Let me know! ½ 🧠 Expla…" at bounding box center [471, 285] width 747 height 411
click at [501, 252] on button "Next" at bounding box center [511, 246] width 73 height 30
